Goal: Task Accomplishment & Management: Manage account settings

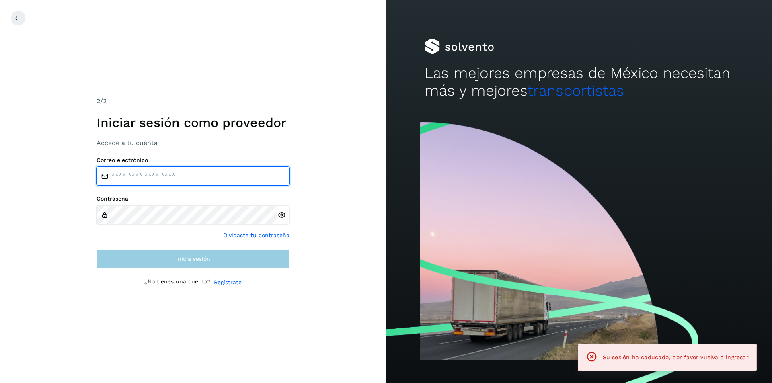
type input "**********"
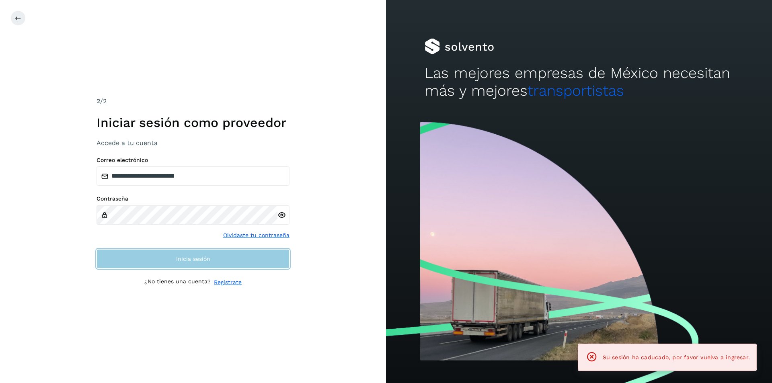
click at [223, 263] on button "Inicia sesión" at bounding box center [192, 258] width 193 height 19
